Goal: Task Accomplishment & Management: Manage account settings

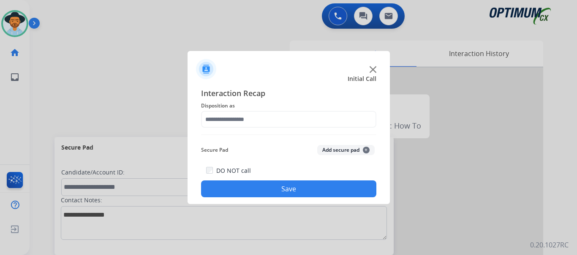
click at [376, 69] on img at bounding box center [372, 69] width 7 height 7
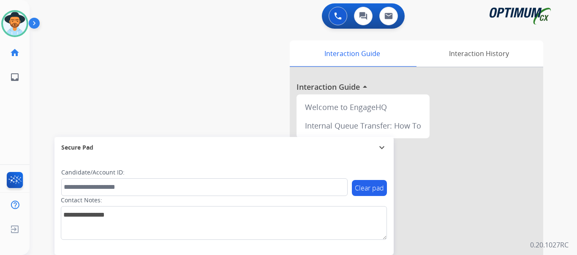
click at [116, 13] on div "0 Voice Interactions 0 Chat Interactions 0 Email Interactions" at bounding box center [298, 16] width 517 height 27
click at [14, 20] on img at bounding box center [15, 24] width 24 height 24
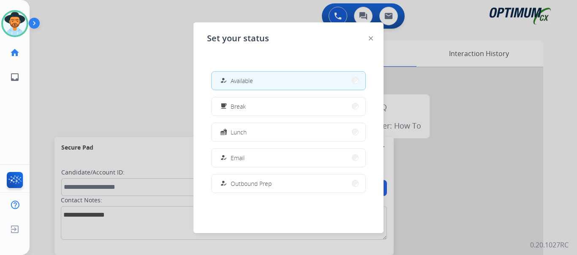
click at [237, 90] on div "how_to_reg Available" at bounding box center [288, 80] width 155 height 19
drag, startPoint x: 258, startPoint y: 75, endPoint x: 204, endPoint y: 73, distance: 54.1
click at [258, 75] on button "how_to_reg Available" at bounding box center [289, 81] width 154 height 18
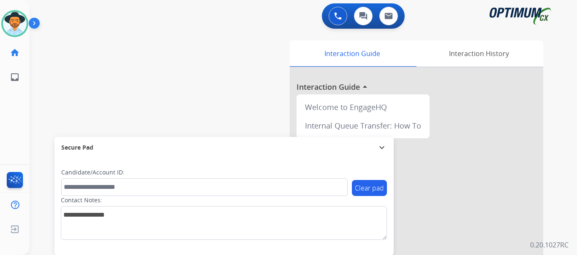
click at [174, 73] on div "swap_horiz Break voice bridge close_fullscreen Connect 3-Way Call merge_type Se…" at bounding box center [293, 206] width 527 height 352
click at [334, 23] on button at bounding box center [338, 16] width 19 height 19
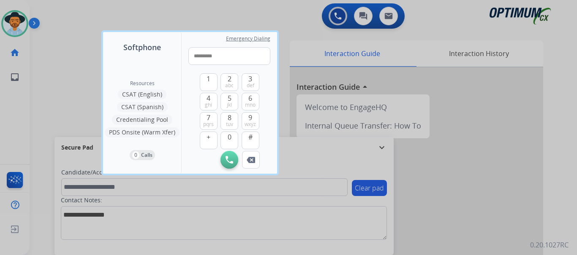
type input "**********"
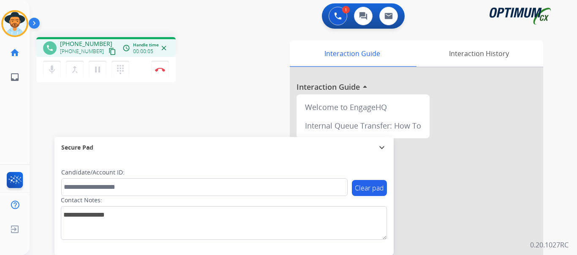
click at [162, 72] on button "Disconnect" at bounding box center [160, 70] width 18 height 18
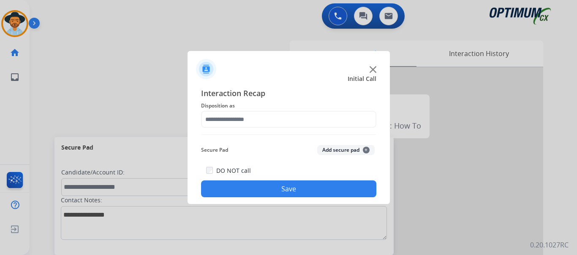
click at [323, 153] on button "Add secure pad +" at bounding box center [345, 150] width 57 height 10
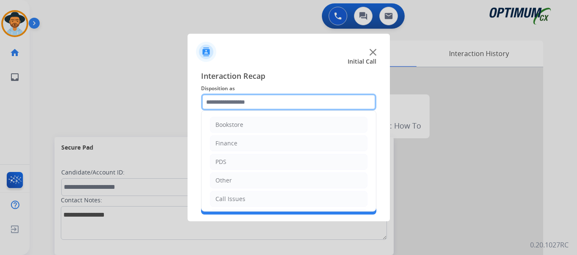
click at [272, 106] on input "text" at bounding box center [288, 102] width 175 height 17
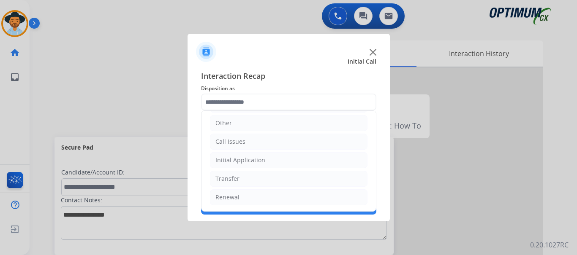
click at [282, 141] on li "Call Issues" at bounding box center [289, 142] width 158 height 16
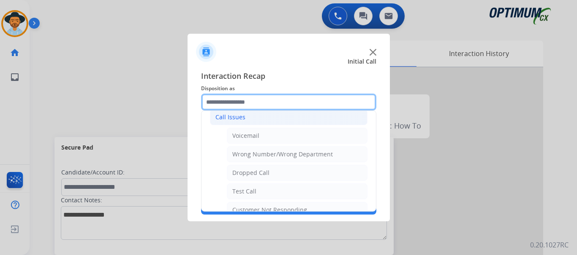
scroll to position [94, 0]
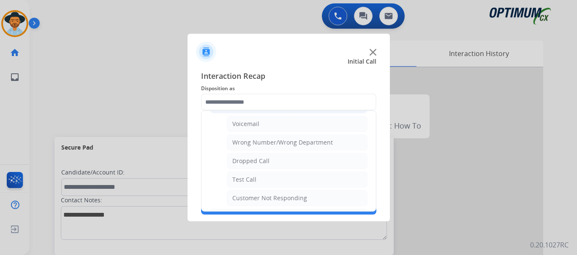
click at [277, 181] on li "Test Call" at bounding box center [297, 180] width 141 height 16
type input "*********"
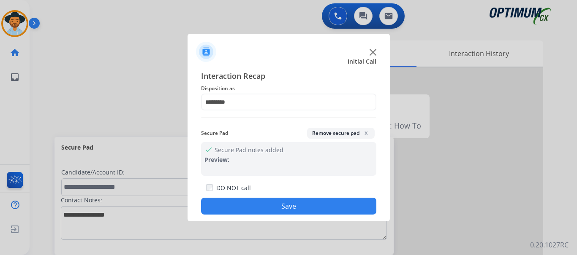
click at [276, 205] on button "Save" at bounding box center [288, 206] width 175 height 17
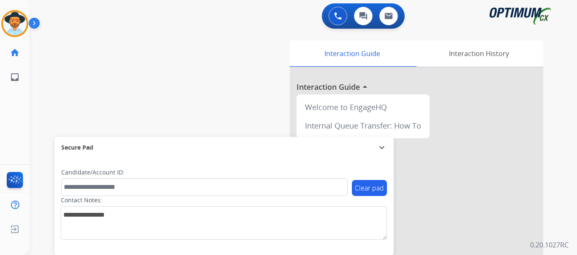
click at [36, 22] on img at bounding box center [36, 25] width 14 height 16
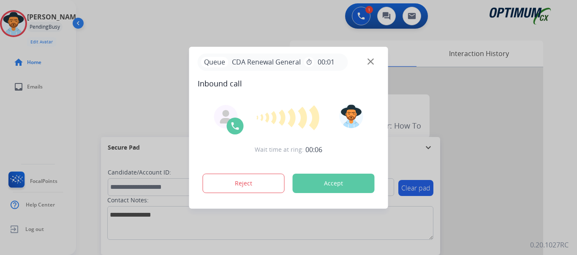
click at [335, 175] on button "Accept" at bounding box center [334, 183] width 82 height 19
click at [318, 186] on button "Accept" at bounding box center [334, 183] width 82 height 19
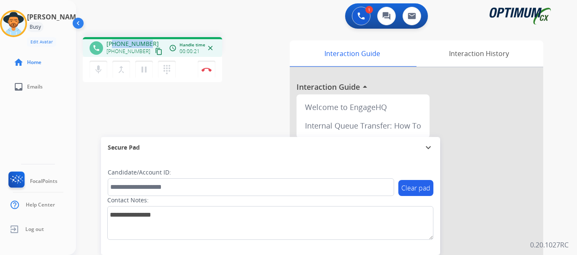
drag, startPoint x: 115, startPoint y: 44, endPoint x: 150, endPoint y: 41, distance: 35.3
click at [150, 41] on div "[PHONE_NUMBER] [PHONE_NUMBER] content_copy" at bounding box center [134, 48] width 57 height 17
copy span "6129168724"
click at [199, 21] on div "1 Voice Interactions 0 Chat Interactions 0 Email Interactions" at bounding box center [321, 16] width 470 height 27
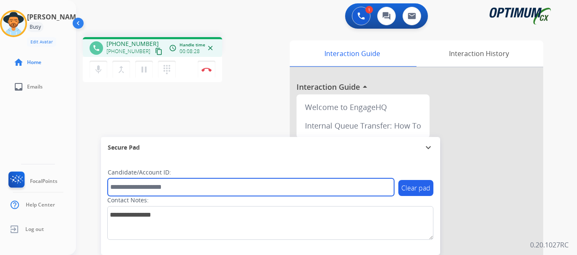
click at [177, 184] on input "text" at bounding box center [251, 188] width 286 height 18
paste input "*******"
type input "*******"
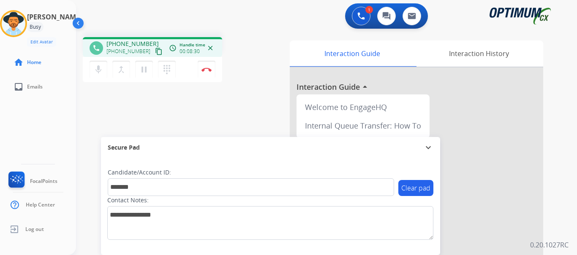
click at [196, 113] on div "phone [PHONE_NUMBER] [PHONE_NUMBER] content_copy access_time Call metrics Queue…" at bounding box center [316, 206] width 481 height 352
click at [203, 69] on img at bounding box center [206, 70] width 10 height 4
click at [209, 71] on img at bounding box center [206, 70] width 10 height 4
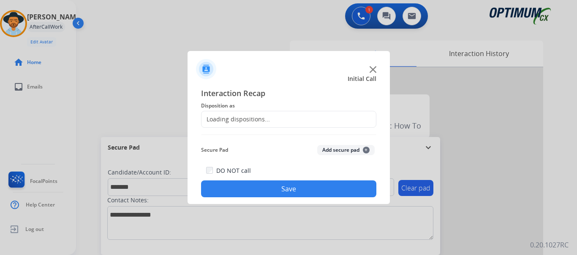
click at [209, 71] on img at bounding box center [206, 69] width 20 height 20
click at [329, 151] on button "Add secure pad +" at bounding box center [345, 150] width 57 height 10
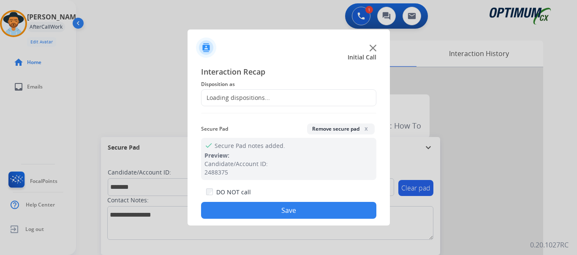
click at [326, 153] on div "check Secure Pad notes added. Preview: Candidate/Account ID: 2488375" at bounding box center [288, 159] width 175 height 42
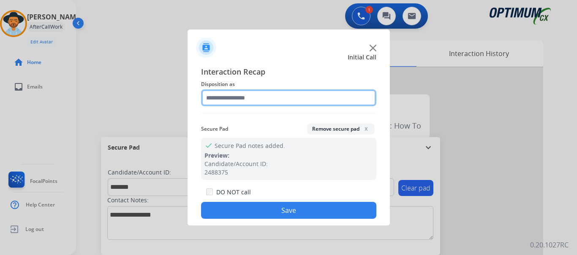
click at [277, 104] on input "text" at bounding box center [288, 98] width 175 height 17
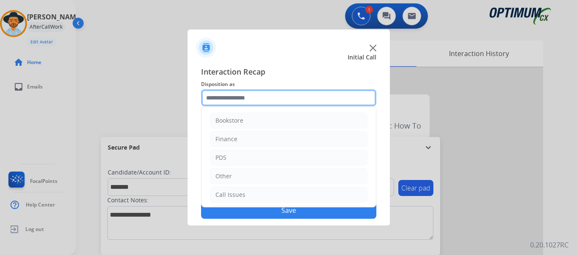
click at [281, 97] on input "text" at bounding box center [288, 98] width 175 height 17
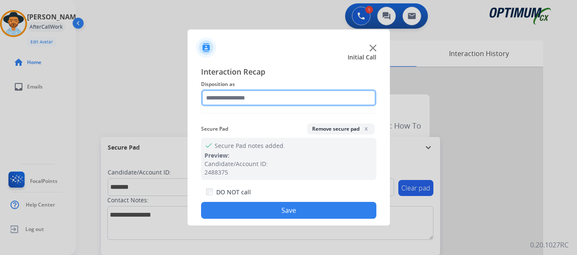
click at [294, 94] on input "text" at bounding box center [288, 98] width 175 height 17
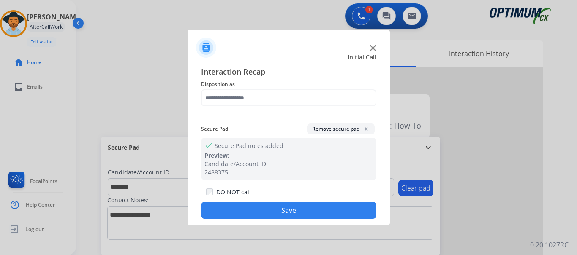
click at [164, 125] on div at bounding box center [288, 127] width 577 height 255
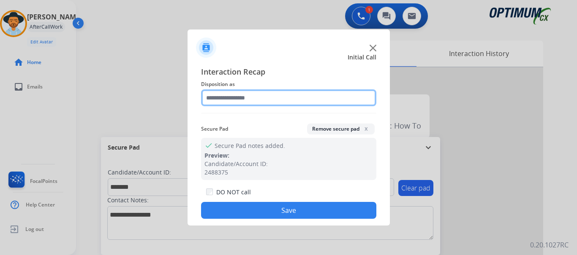
click at [282, 99] on input "text" at bounding box center [288, 98] width 175 height 17
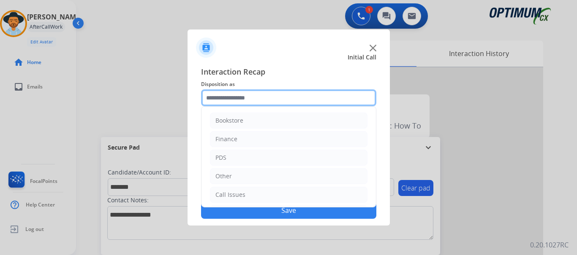
scroll to position [0, 0]
click at [296, 96] on input "text" at bounding box center [288, 98] width 175 height 17
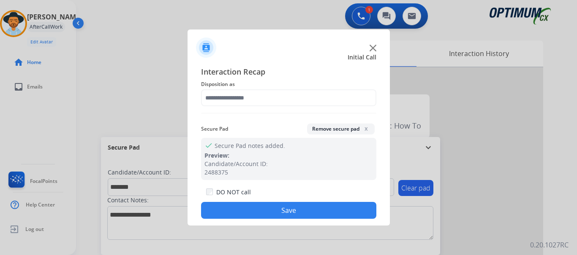
click at [166, 131] on div at bounding box center [288, 127] width 577 height 255
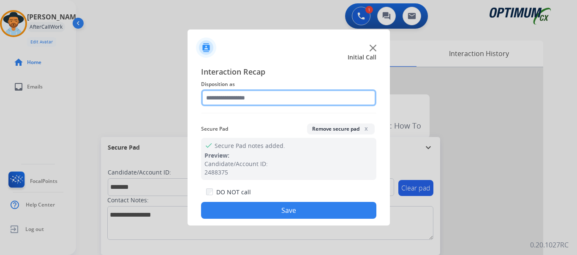
click at [239, 95] on input "text" at bounding box center [288, 98] width 175 height 17
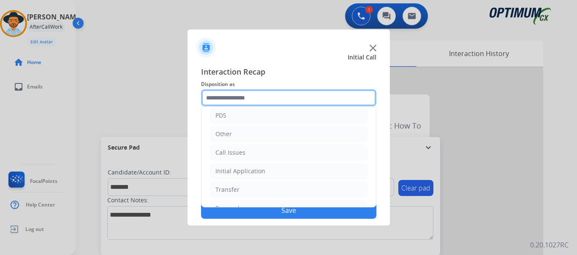
scroll to position [57, 0]
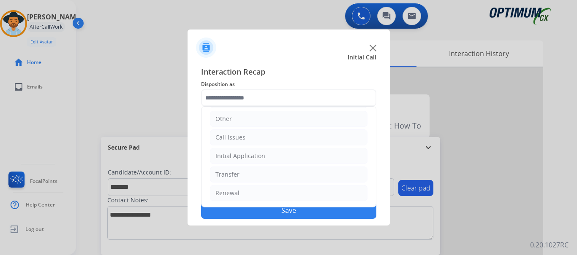
click at [265, 154] on li "Initial Application" at bounding box center [289, 156] width 158 height 16
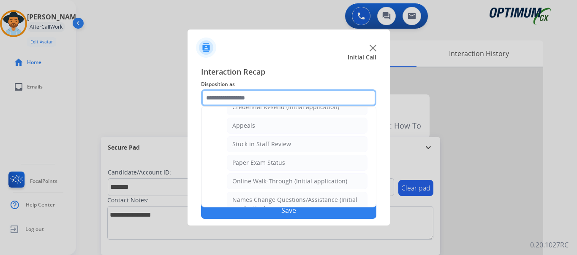
scroll to position [168, 0]
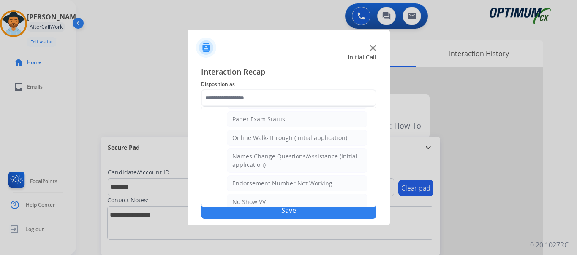
click at [307, 159] on div "Names Change Questions/Assistance (Initial application)" at bounding box center [297, 160] width 130 height 17
click at [307, 159] on div "check Secure Pad notes added. Preview: Candidate/Account ID: 2488375" at bounding box center [288, 159] width 175 height 42
click at [300, 163] on div "Candidate/Account ID: 2488375" at bounding box center [288, 168] width 168 height 17
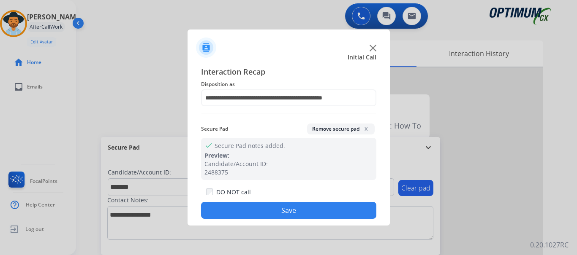
click at [294, 211] on button "Save" at bounding box center [288, 210] width 175 height 17
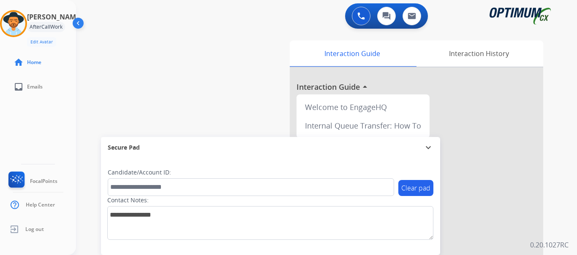
click at [255, 111] on div "swap_horiz Break voice bridge close_fullscreen Connect 3-Way Call merge_type Se…" at bounding box center [316, 206] width 481 height 352
click at [184, 112] on div "swap_horiz Break voice bridge close_fullscreen Connect 3-Way Call merge_type Se…" at bounding box center [316, 206] width 481 height 352
click at [200, 78] on div "swap_horiz Break voice bridge close_fullscreen Connect 3-Way Call merge_type Se…" at bounding box center [316, 206] width 481 height 352
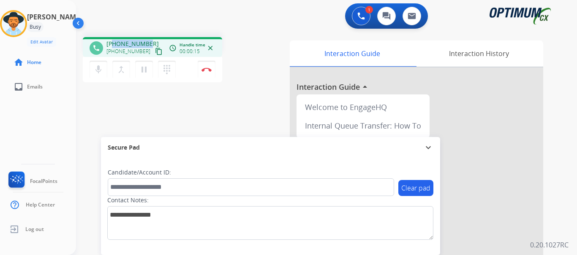
drag, startPoint x: 113, startPoint y: 46, endPoint x: 146, endPoint y: 43, distance: 32.6
click at [146, 43] on span "[PHONE_NUMBER]" at bounding box center [132, 44] width 52 height 8
copy span "2692523281"
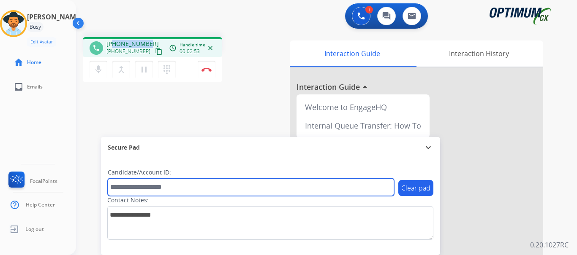
click at [197, 184] on input "text" at bounding box center [251, 188] width 286 height 18
paste input "*********"
type input "*********"
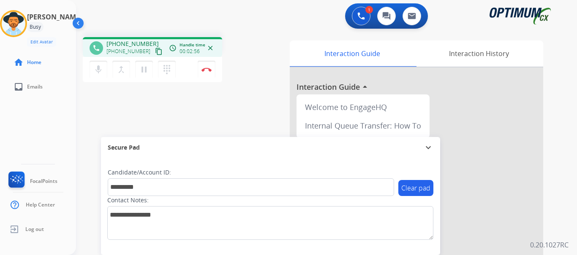
click at [239, 98] on div "phone [PHONE_NUMBER] [PHONE_NUMBER] content_copy access_time Call metrics Queue…" at bounding box center [316, 206] width 481 height 352
click at [206, 71] on img at bounding box center [206, 70] width 10 height 4
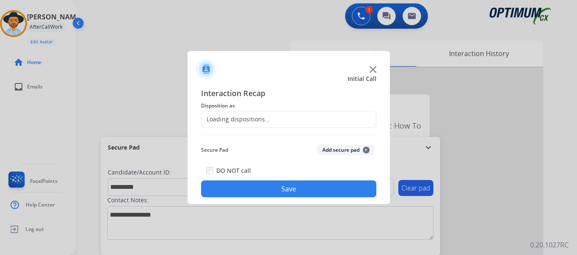
click at [206, 71] on img at bounding box center [206, 69] width 20 height 20
click at [339, 150] on button "Add secure pad +" at bounding box center [345, 150] width 57 height 10
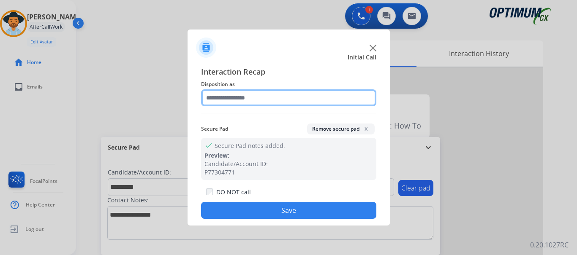
click at [254, 97] on input "text" at bounding box center [288, 98] width 175 height 17
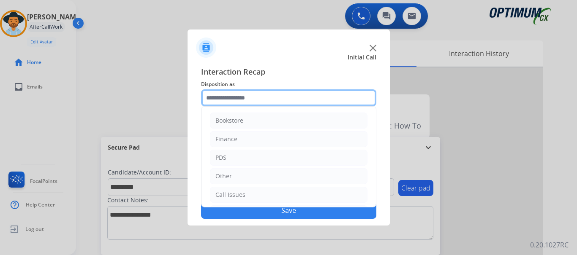
scroll to position [57, 0]
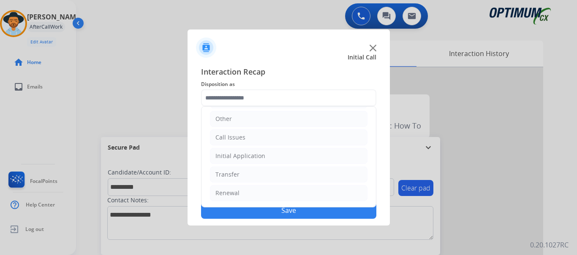
click at [295, 155] on li "Initial Application" at bounding box center [289, 156] width 158 height 16
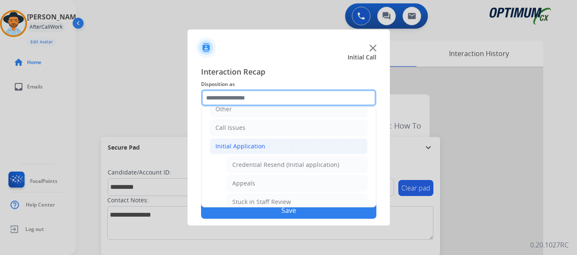
scroll to position [0, 0]
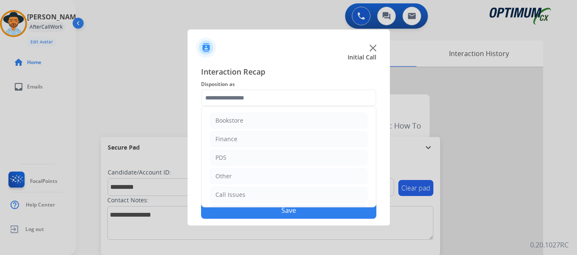
click at [296, 158] on li "PDS" at bounding box center [289, 158] width 158 height 16
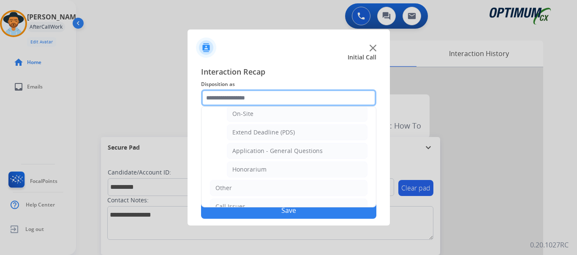
scroll to position [237, 0]
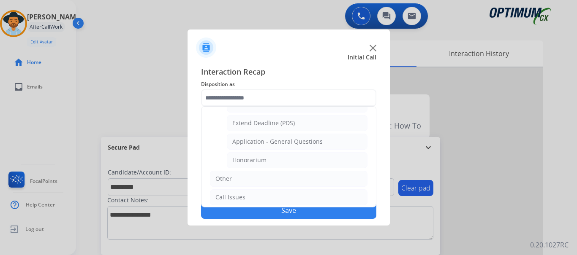
click at [304, 163] on li "Honorarium" at bounding box center [297, 160] width 141 height 16
type input "**********"
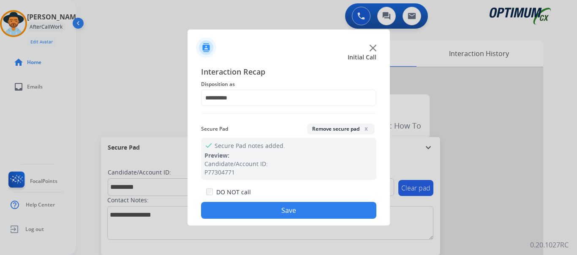
click at [303, 214] on button "Save" at bounding box center [288, 210] width 175 height 17
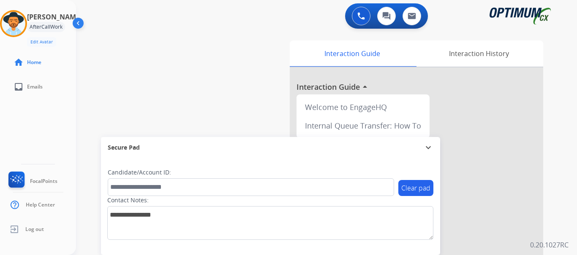
click at [263, 139] on div "Secure Pad expand_more" at bounding box center [270, 147] width 339 height 21
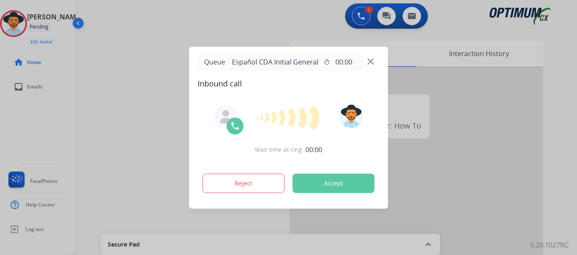
click at [326, 180] on button "Accept" at bounding box center [334, 183] width 82 height 19
click at [318, 188] on button "Accept" at bounding box center [334, 183] width 82 height 19
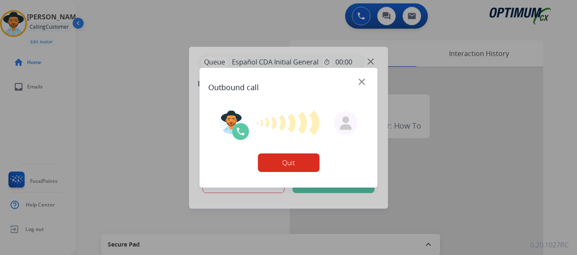
click at [324, 185] on div "Outbound call Quit" at bounding box center [289, 128] width 178 height 120
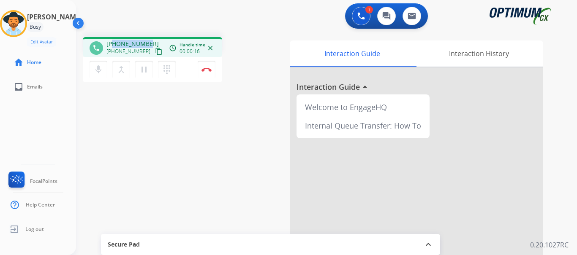
drag, startPoint x: 113, startPoint y: 43, endPoint x: 151, endPoint y: 41, distance: 37.6
click at [151, 41] on div "[PHONE_NUMBER] [PHONE_NUMBER] content_copy" at bounding box center [134, 48] width 57 height 17
copy span "4753515182"
click at [160, 33] on div "phone [PHONE_NUMBER] [PHONE_NUMBER] content_copy access_time Call metrics Queue…" at bounding box center [316, 206] width 481 height 352
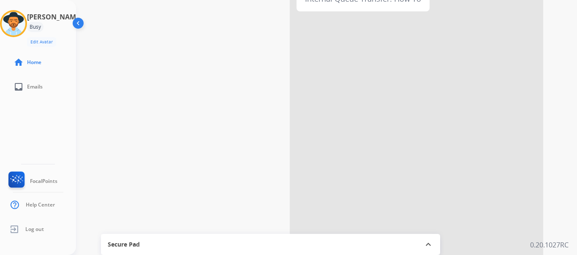
scroll to position [0, 0]
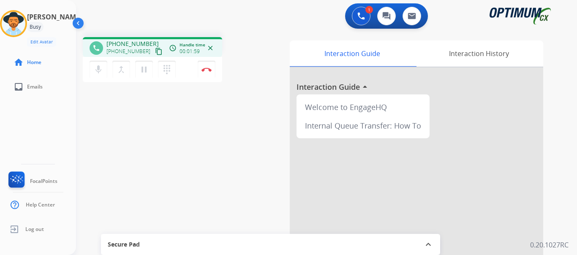
click at [201, 152] on div "phone [PHONE_NUMBER] [PHONE_NUMBER] content_copy access_time Call metrics Queue…" at bounding box center [316, 206] width 481 height 352
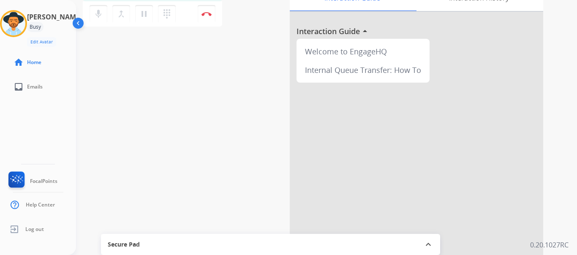
scroll to position [127, 0]
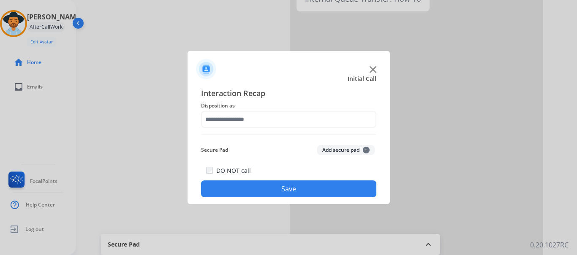
click at [374, 69] on img at bounding box center [372, 69] width 7 height 7
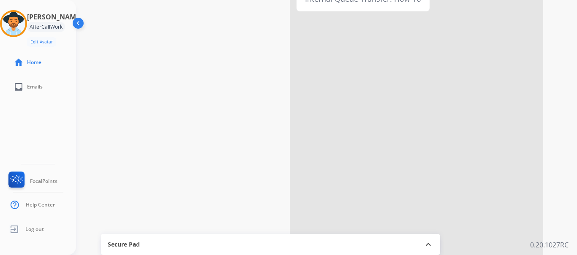
scroll to position [0, 0]
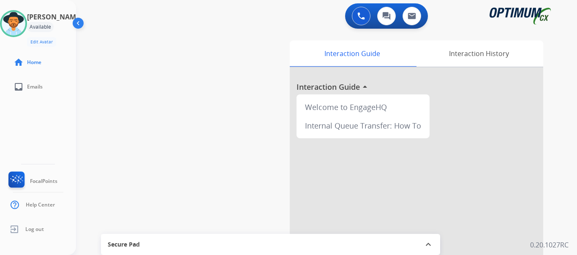
click at [133, 67] on div "swap_horiz Break voice bridge close_fullscreen Connect 3-Way Call merge_type Se…" at bounding box center [316, 206] width 481 height 352
click at [25, 28] on img at bounding box center [14, 24] width 24 height 24
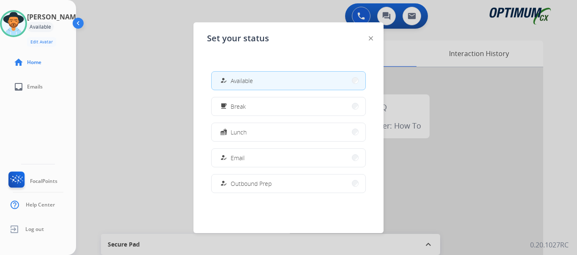
click at [240, 129] on span "Lunch" at bounding box center [239, 132] width 16 height 9
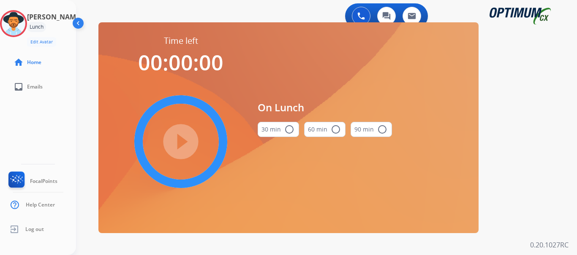
click at [351, 115] on div "90 min radio_button_unchecked" at bounding box center [370, 129] width 41 height 29
click at [267, 132] on button "30 min radio_button_unchecked" at bounding box center [278, 129] width 41 height 15
click at [186, 142] on mat-icon "play_circle_filled" at bounding box center [181, 142] width 10 height 10
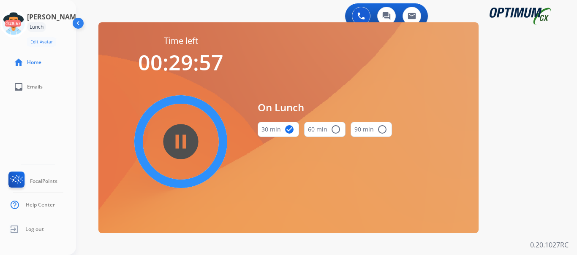
click at [289, 129] on mat-icon "check_circle" at bounding box center [289, 130] width 10 height 10
